Goal: Task Accomplishment & Management: Manage account settings

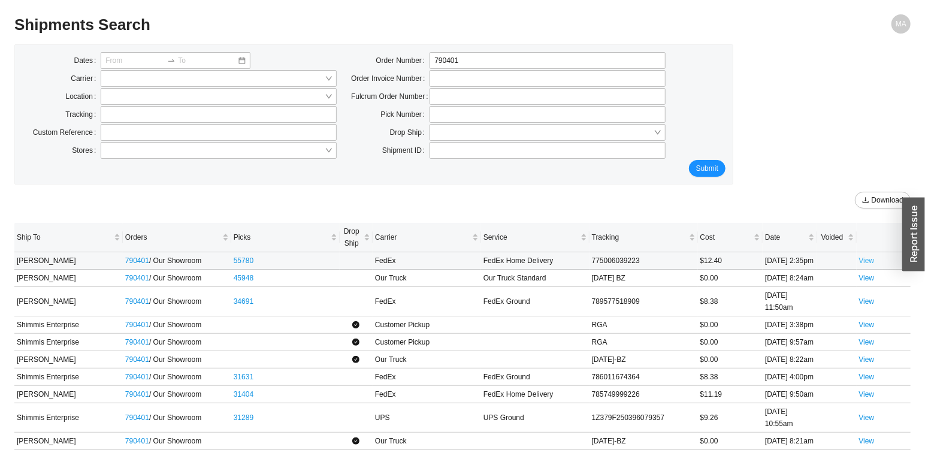
click at [868, 265] on link "View" at bounding box center [867, 260] width 16 height 8
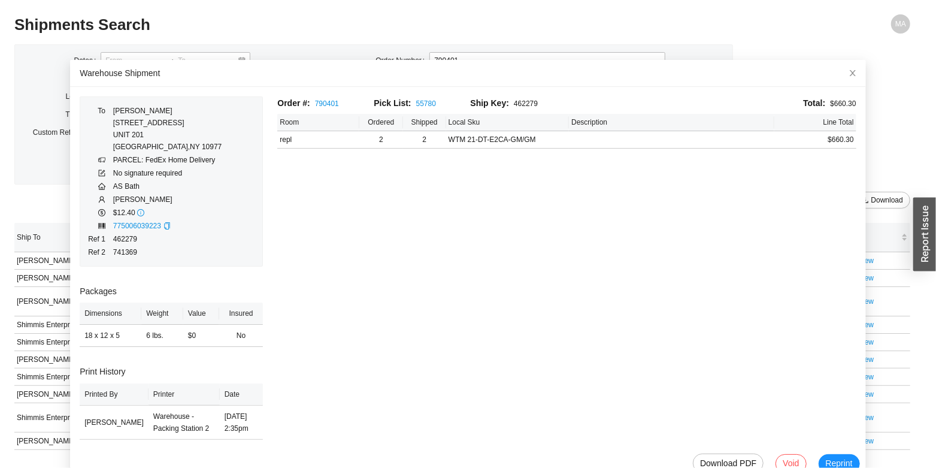
scroll to position [26, 0]
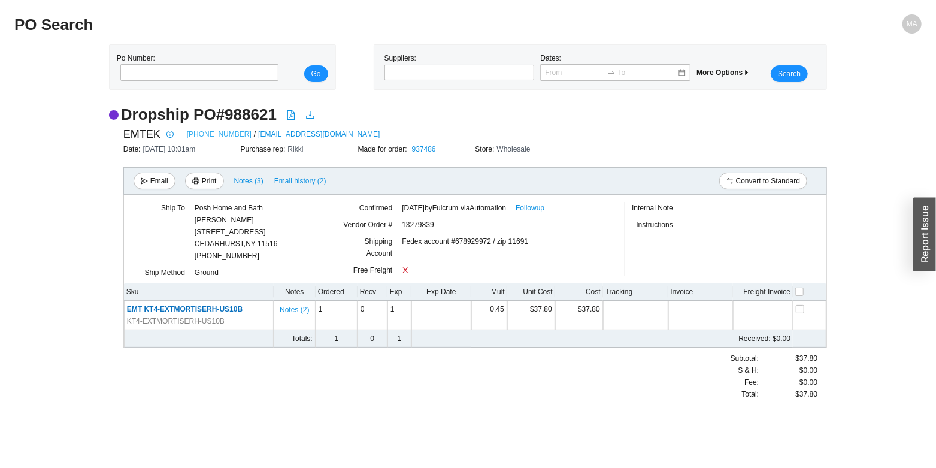
click at [205, 135] on link "[PHONE_NUMBER]" at bounding box center [219, 134] width 65 height 12
click at [538, 211] on link "Followup" at bounding box center [530, 208] width 29 height 12
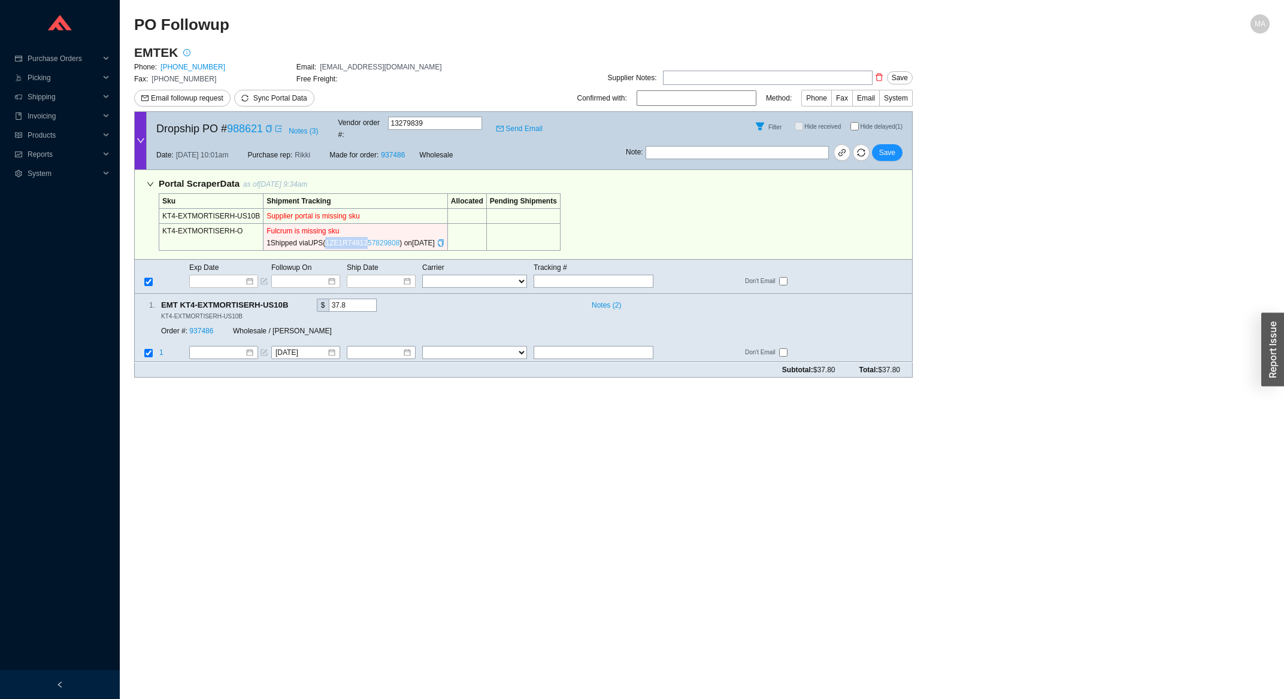
drag, startPoint x: 317, startPoint y: 231, endPoint x: 360, endPoint y: 235, distance: 43.3
click at [360, 237] on div "1 Shipped via UPS ( 1ZE1R7481257829808 ) on 9/26/2025" at bounding box center [355, 243] width 178 height 12
click at [396, 211] on td "Supplier portal is missing sku" at bounding box center [355, 216] width 184 height 15
drag, startPoint x: 319, startPoint y: 231, endPoint x: 388, endPoint y: 231, distance: 69.5
click at [388, 237] on div "1 Shipped via UPS ( 1ZE1R7481257829808 ) on 9/26/2025" at bounding box center [355, 243] width 178 height 12
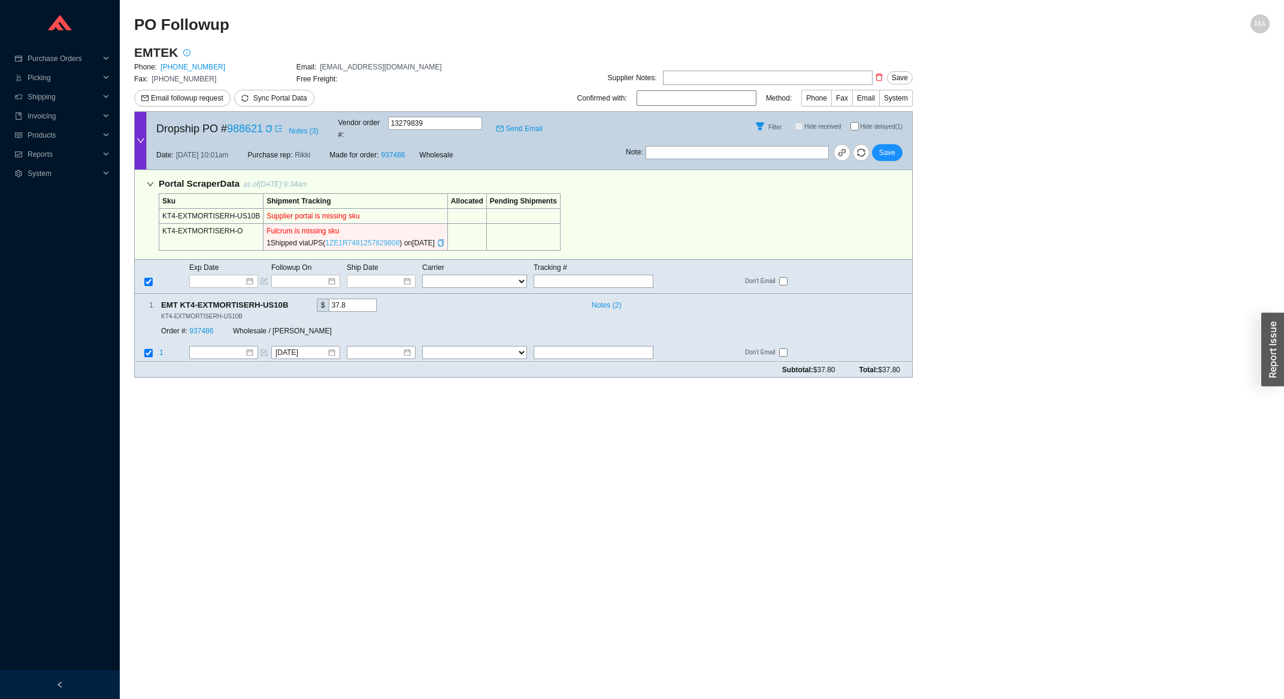
copy div "1ZE1R7481257829808"
paste input "1ZE1R7481257829808"
type input "9/26/2025"
select select "2"
type input "1ZE1R7481257829808"
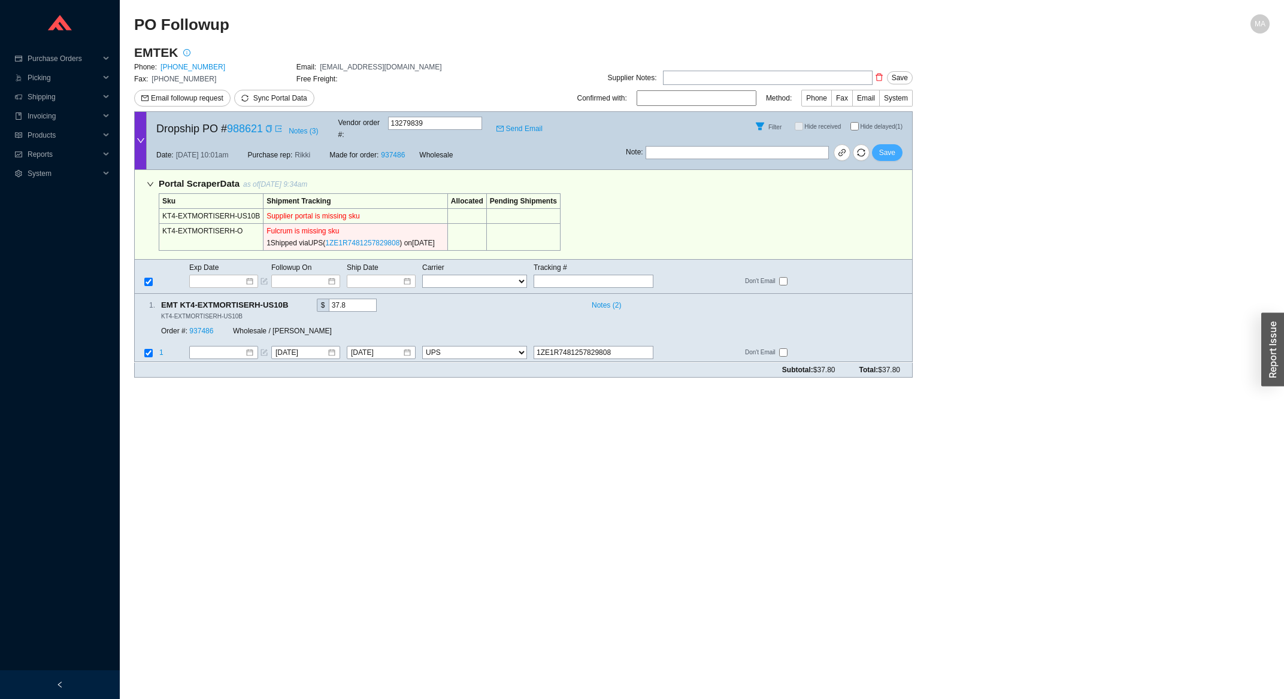
click at [889, 147] on span "Save" at bounding box center [887, 153] width 16 height 12
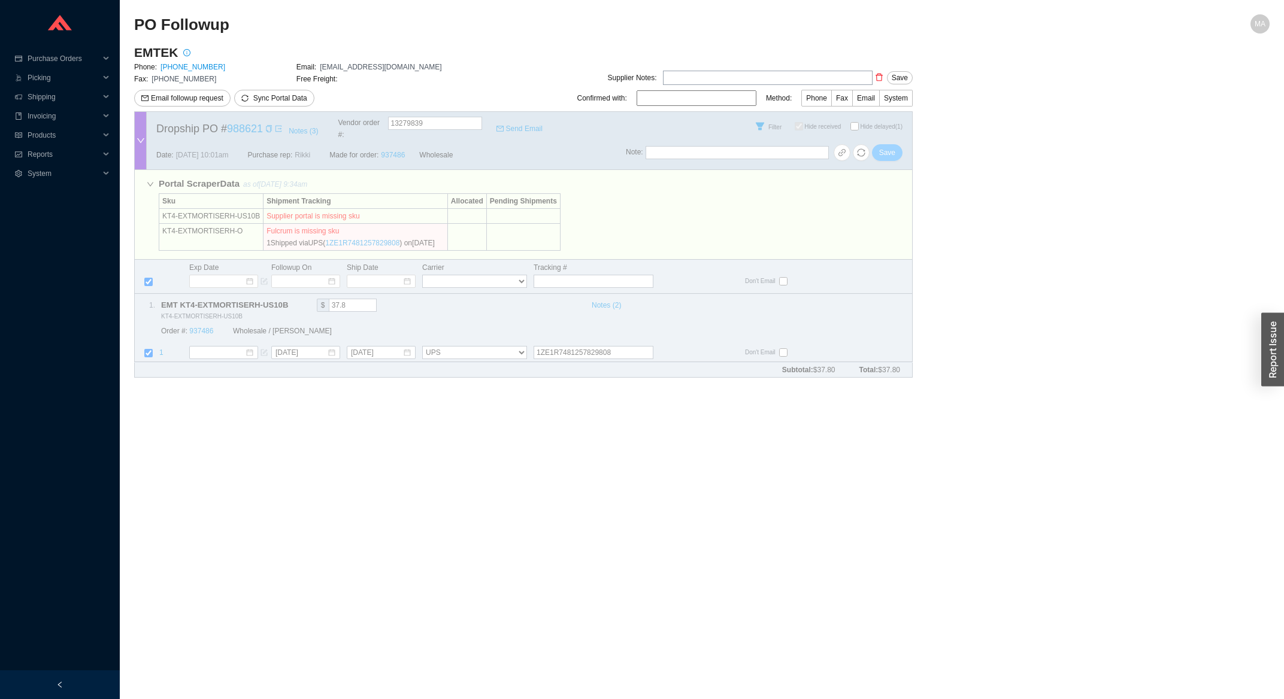
checkbox input "true"
